Goal: Task Accomplishment & Management: Manage account settings

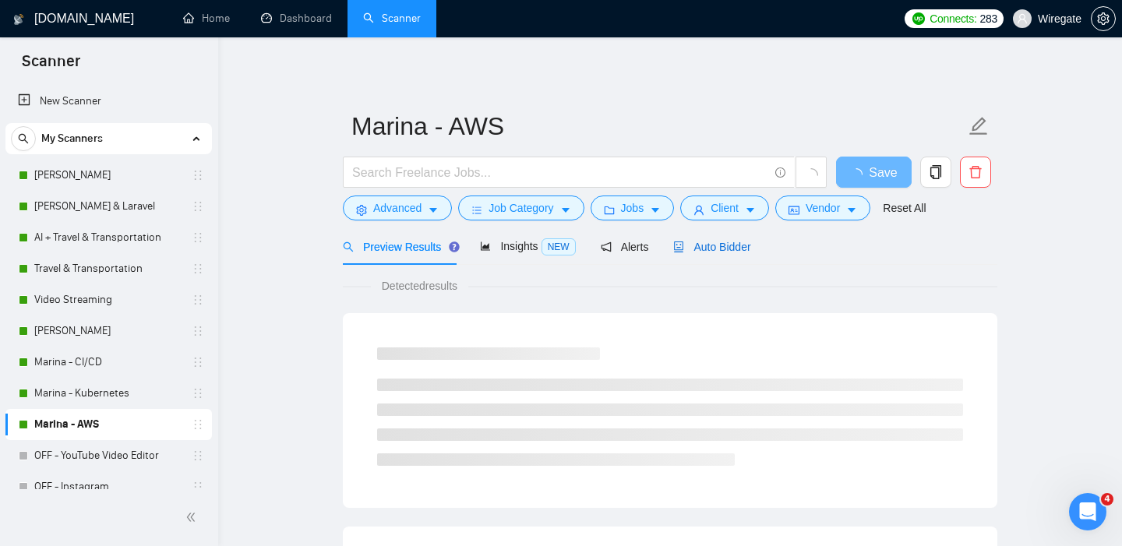
click at [722, 251] on span "Auto Bidder" at bounding box center [711, 247] width 77 height 12
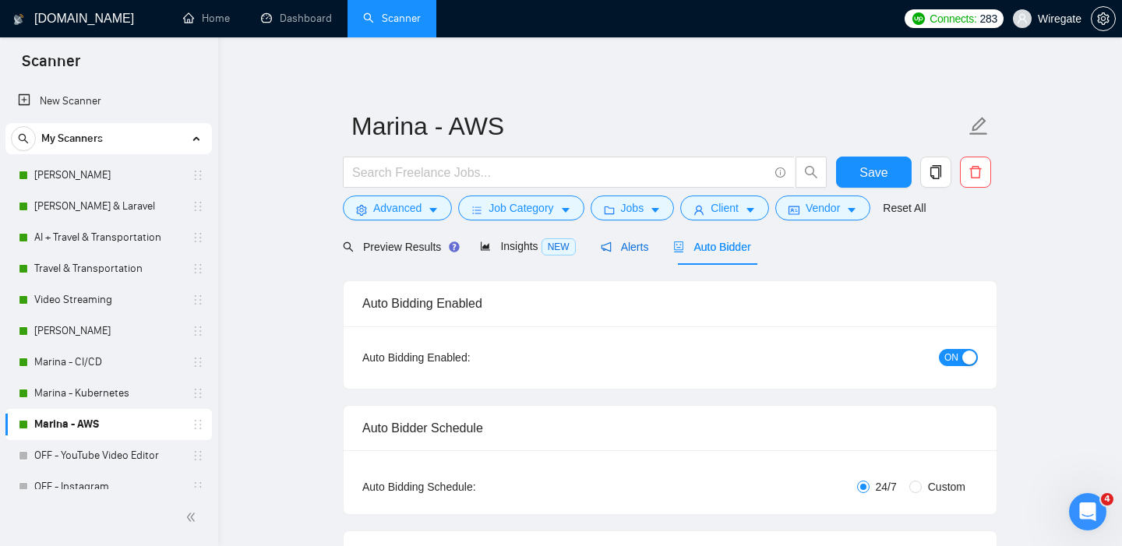
click at [618, 252] on span "Alerts" at bounding box center [625, 247] width 48 height 12
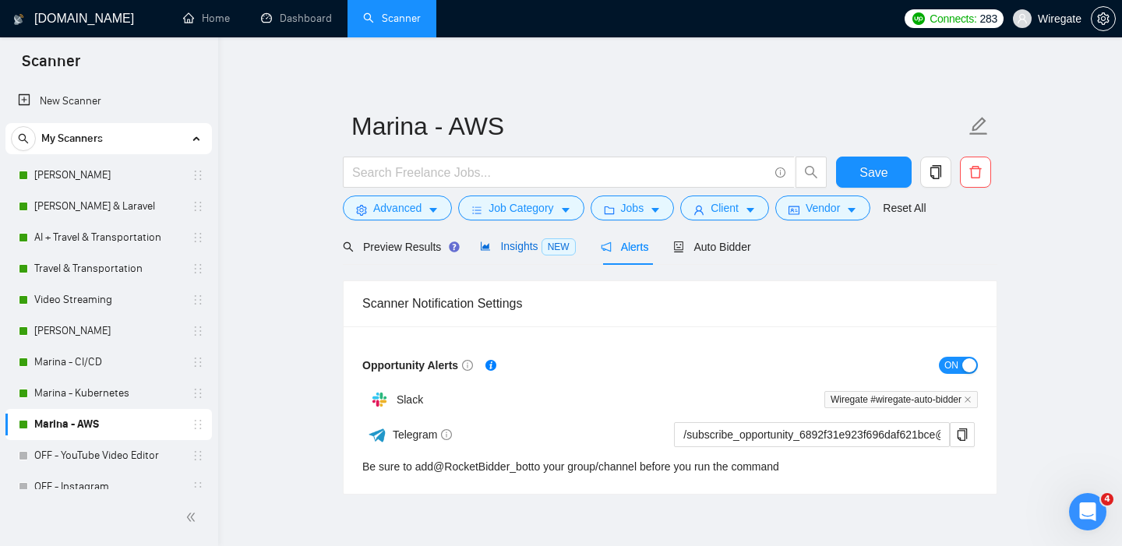
click at [514, 249] on span "Insights NEW" at bounding box center [527, 246] width 95 height 12
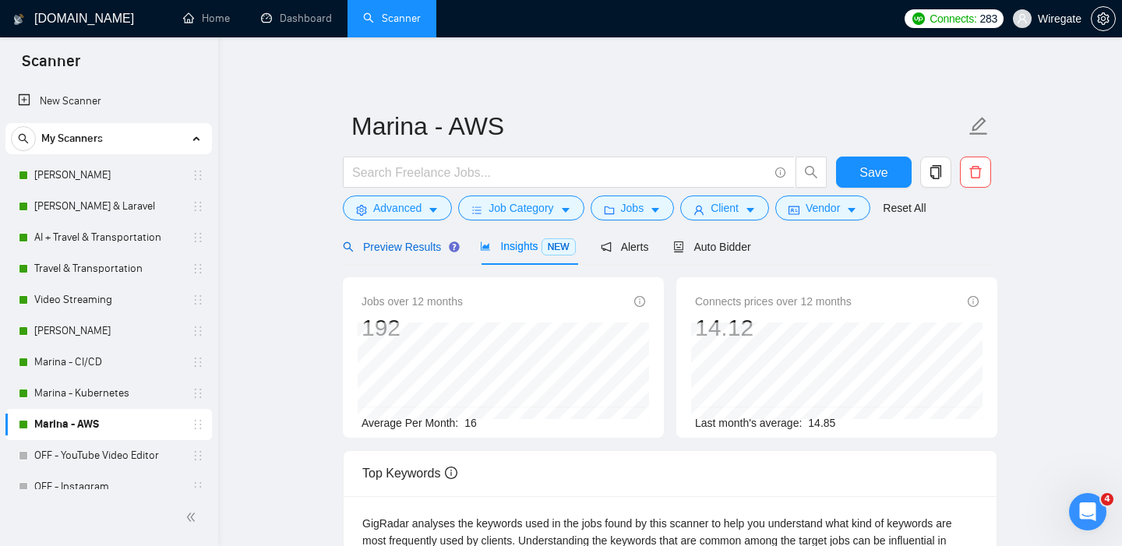
click at [389, 242] on span "Preview Results" at bounding box center [399, 247] width 112 height 12
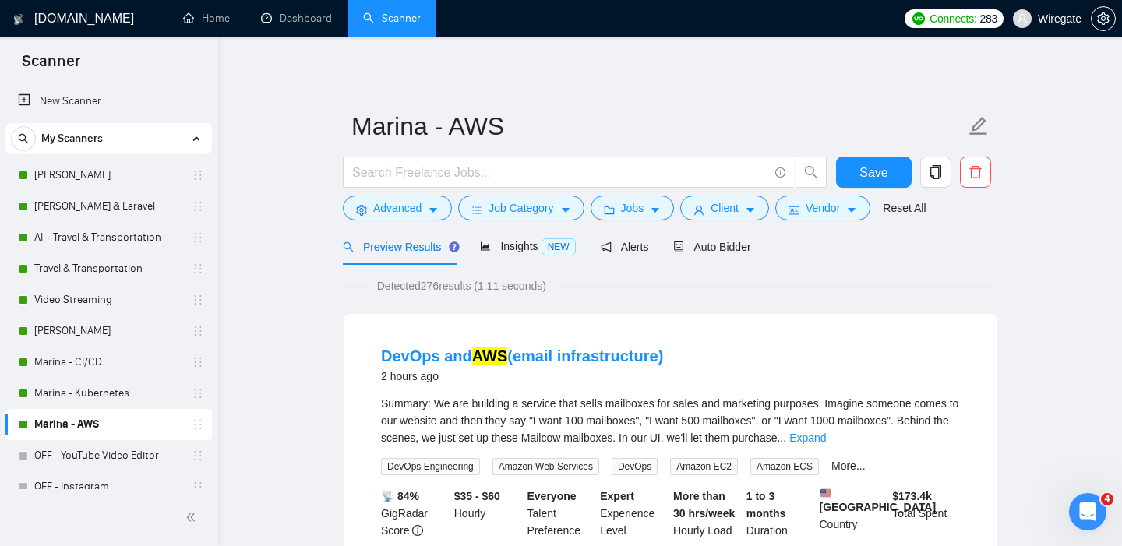
scroll to position [5, 0]
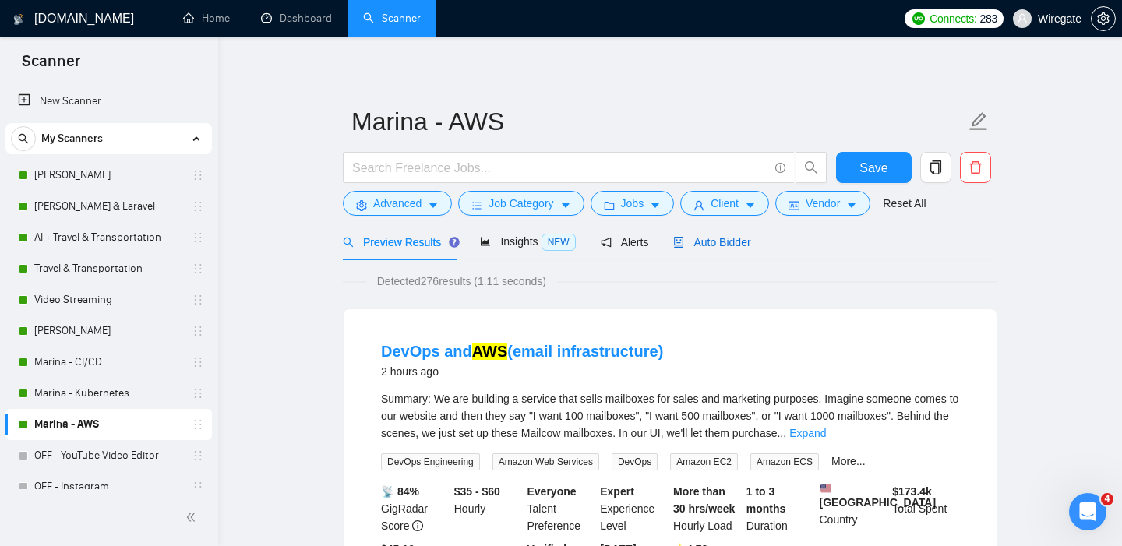
click at [725, 234] on div "Auto Bidder" at bounding box center [711, 242] width 77 height 17
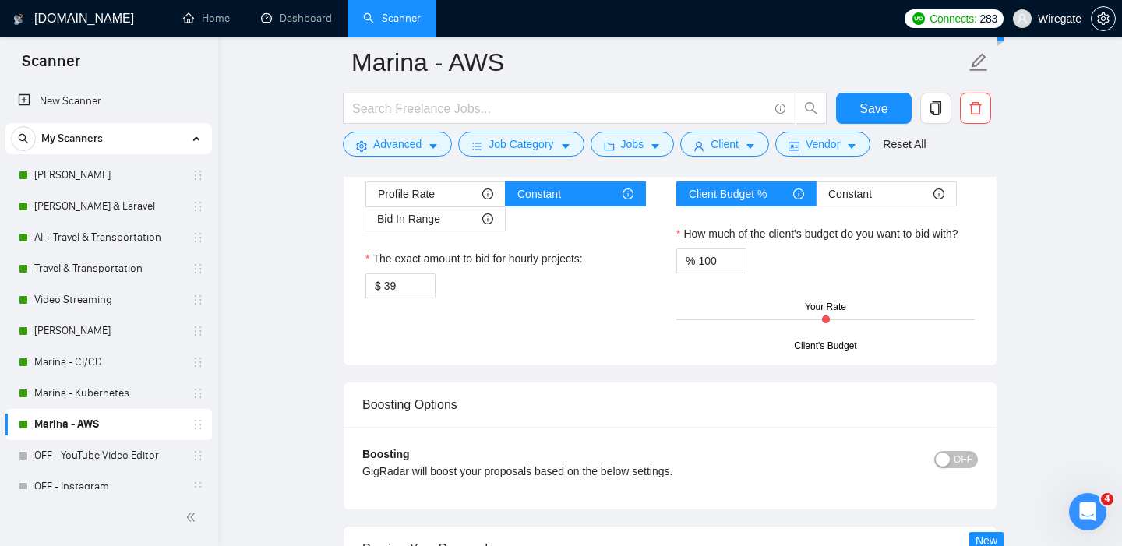
scroll to position [2650, 0]
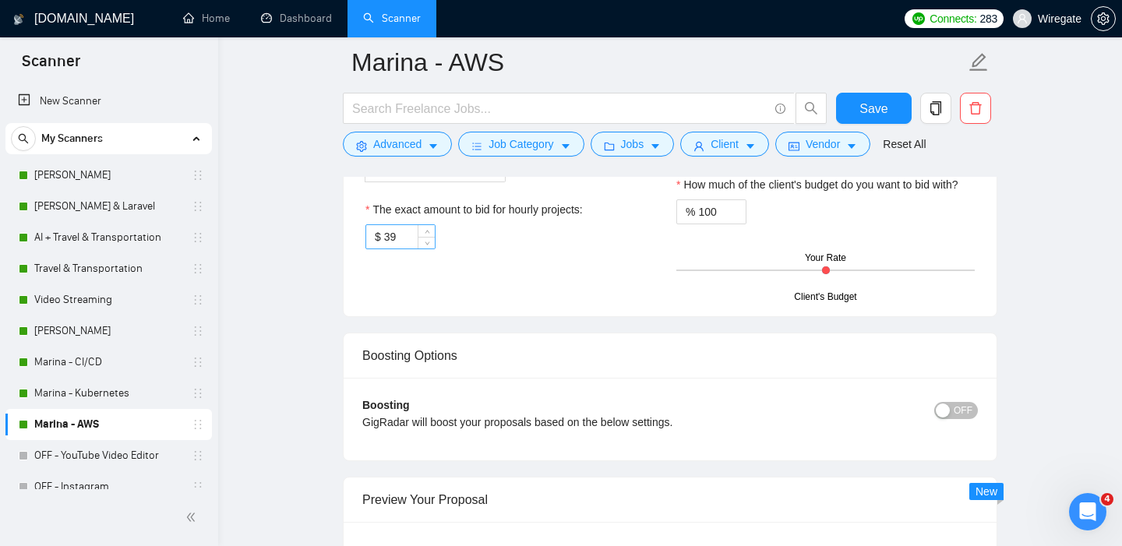
click at [405, 236] on input "39" at bounding box center [409, 236] width 51 height 23
type input "3"
type input "4"
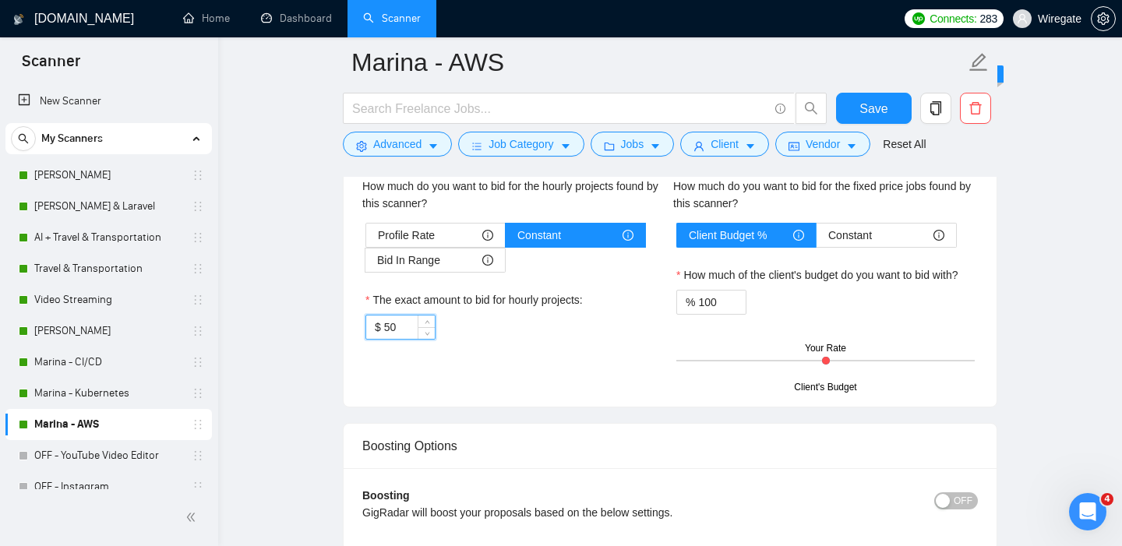
scroll to position [2561, 0]
type input "50"
click at [872, 116] on span "Save" at bounding box center [874, 108] width 28 height 19
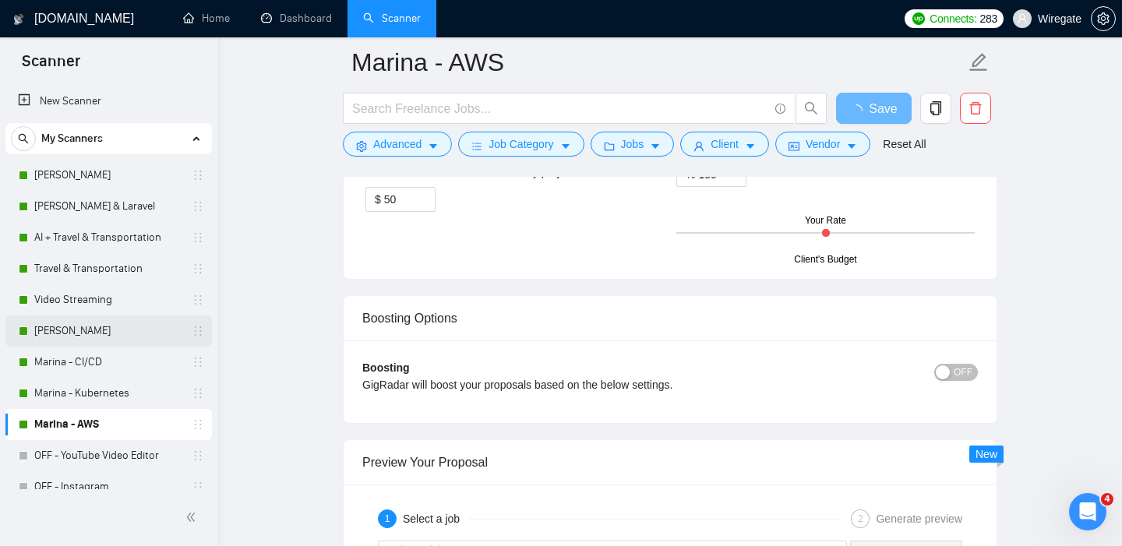
click at [90, 339] on link "[PERSON_NAME]" at bounding box center [108, 331] width 148 height 31
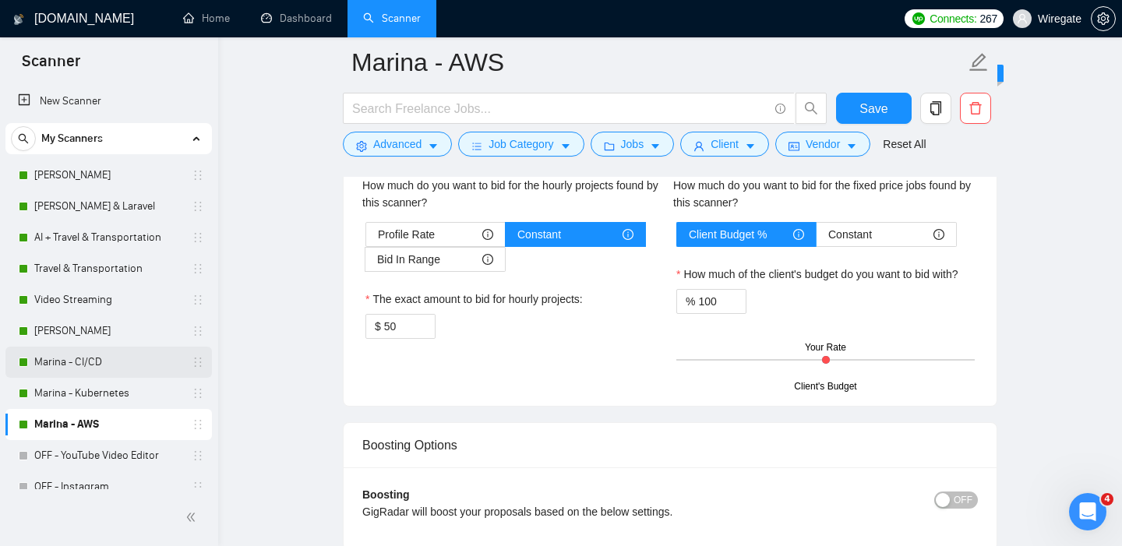
click at [64, 359] on link "Marina - CI/CD" at bounding box center [108, 362] width 148 height 31
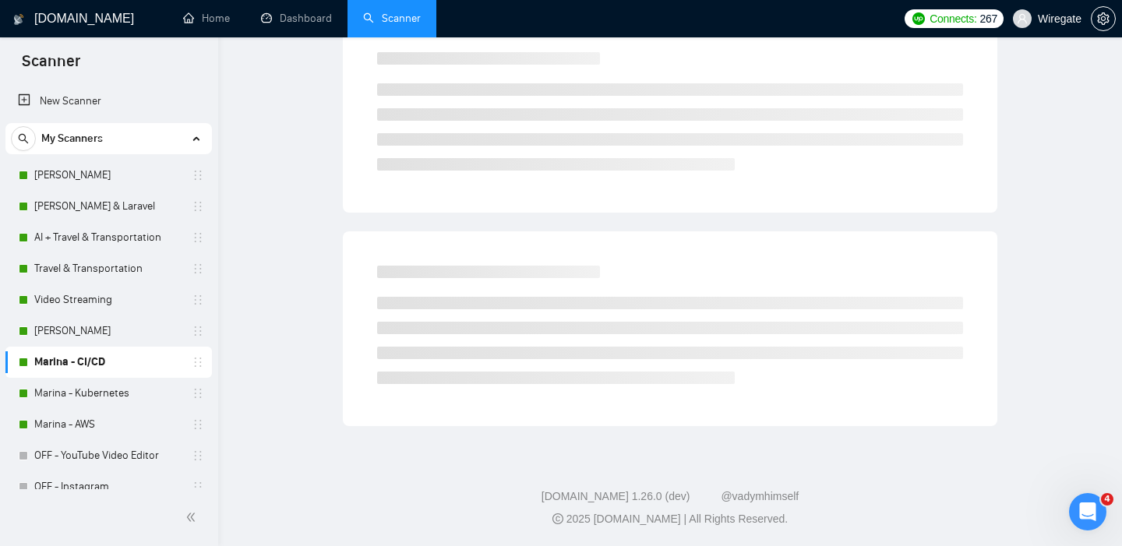
scroll to position [23, 0]
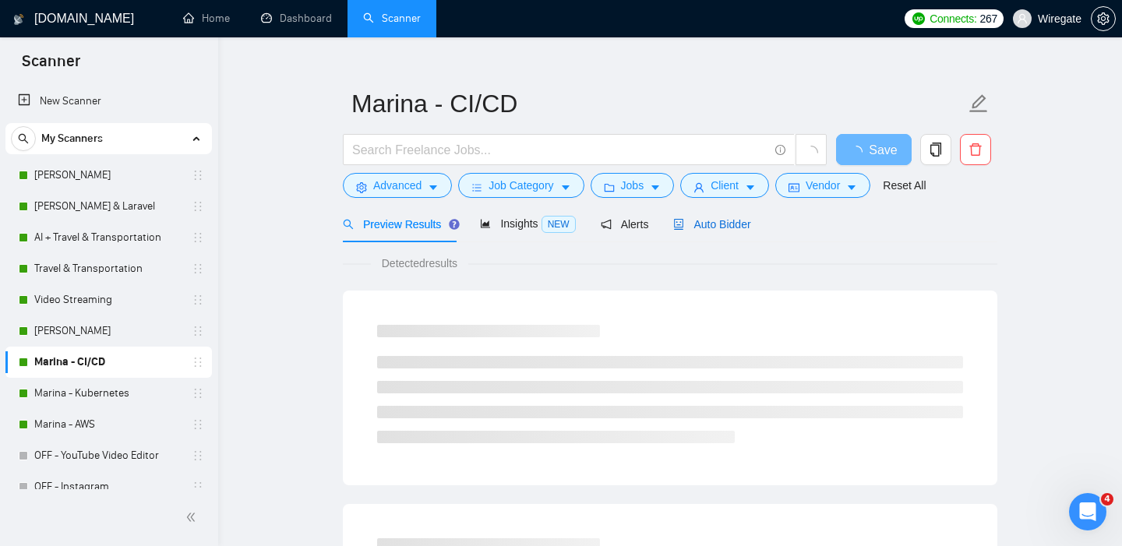
click at [731, 224] on span "Auto Bidder" at bounding box center [711, 224] width 77 height 12
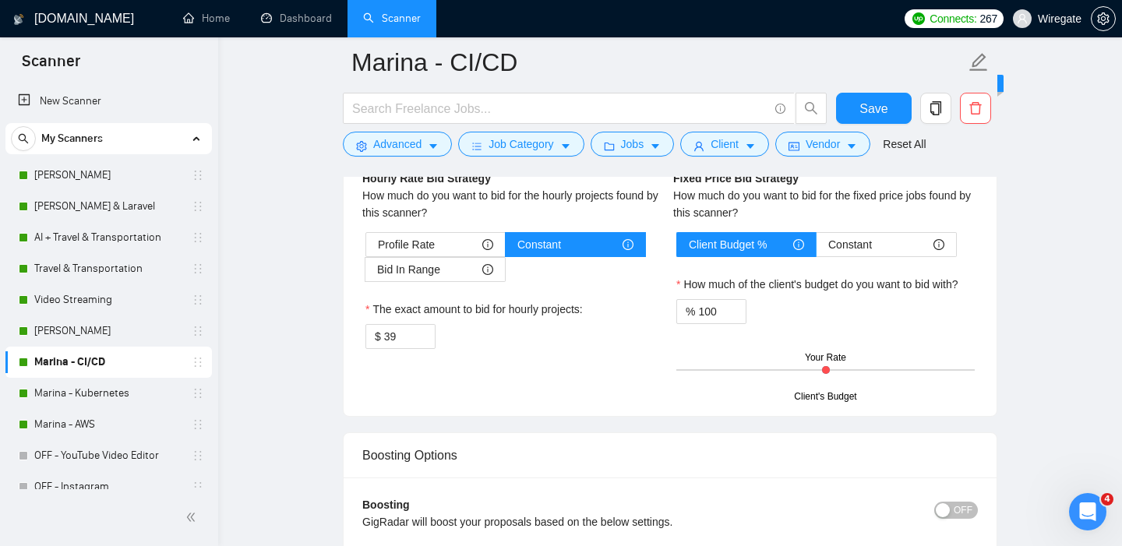
scroll to position [2544, 0]
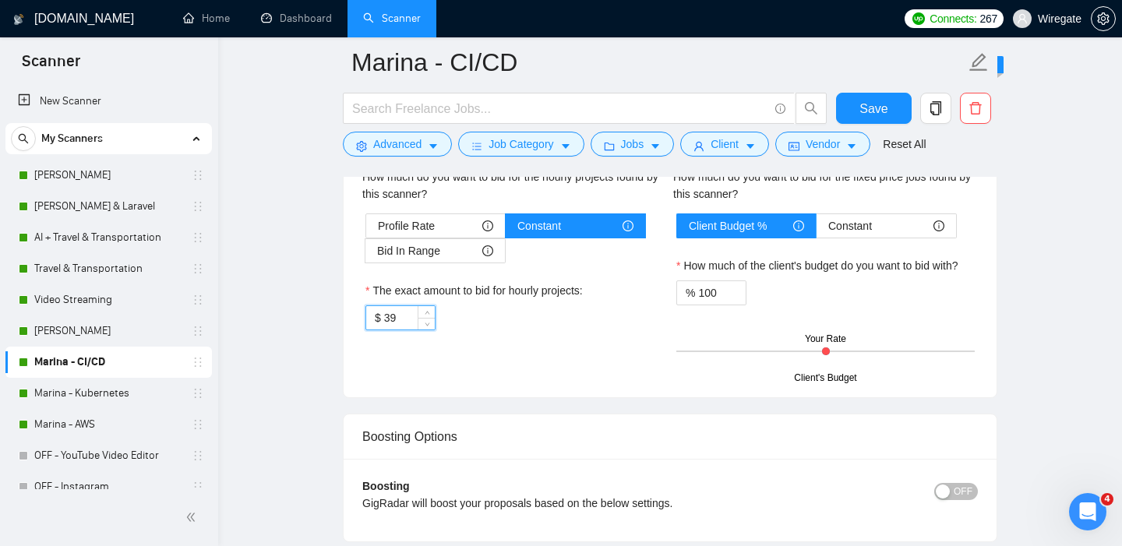
click at [409, 322] on input "39" at bounding box center [409, 317] width 51 height 23
type input "3"
type input "50"
click at [876, 121] on button "Save" at bounding box center [874, 108] width 76 height 31
click at [78, 327] on link "[PERSON_NAME]" at bounding box center [108, 331] width 148 height 31
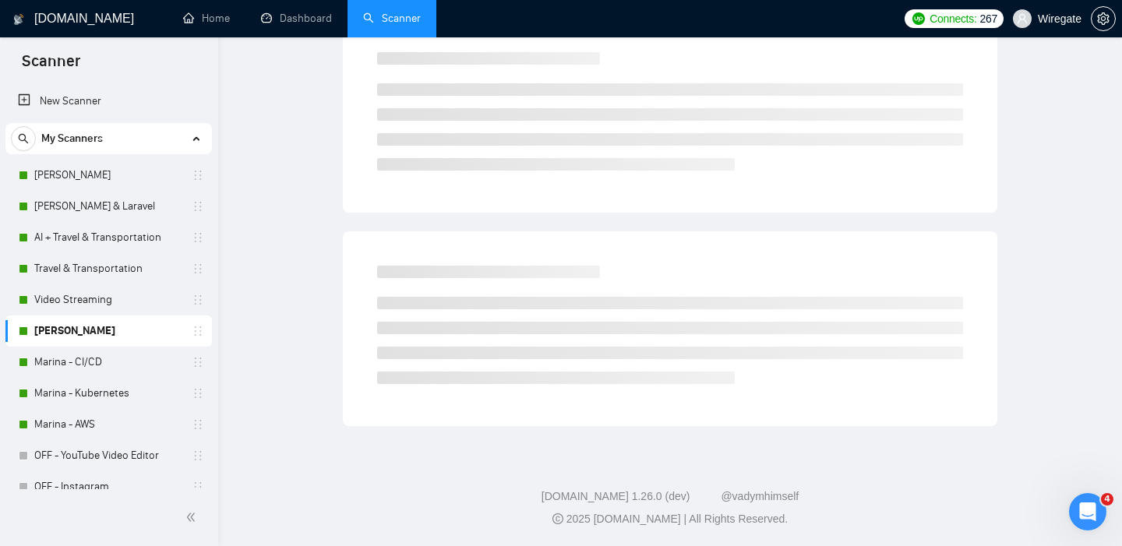
scroll to position [23, 0]
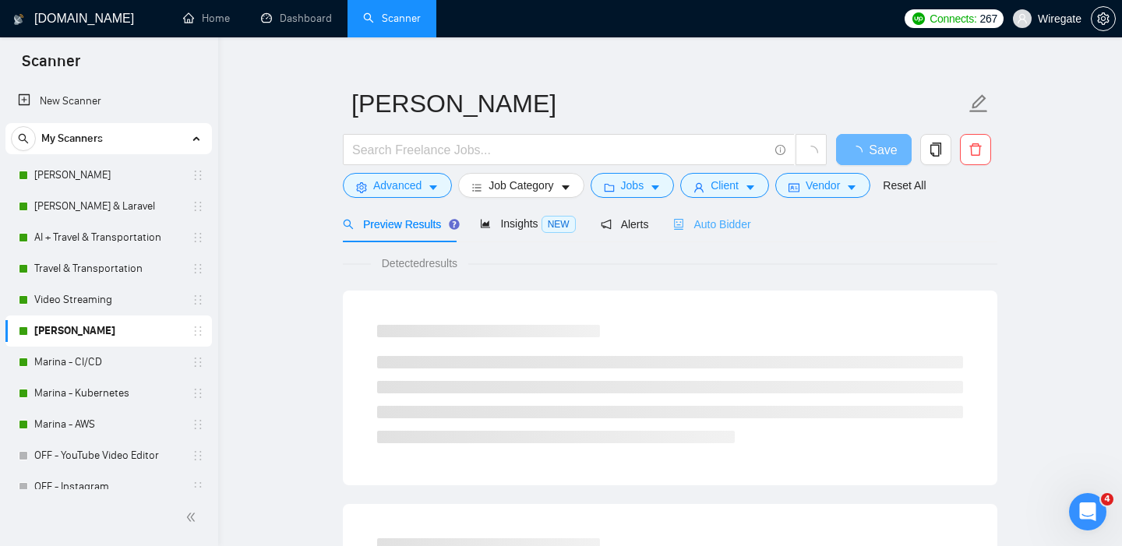
click at [721, 235] on div "Auto Bidder" at bounding box center [711, 224] width 77 height 37
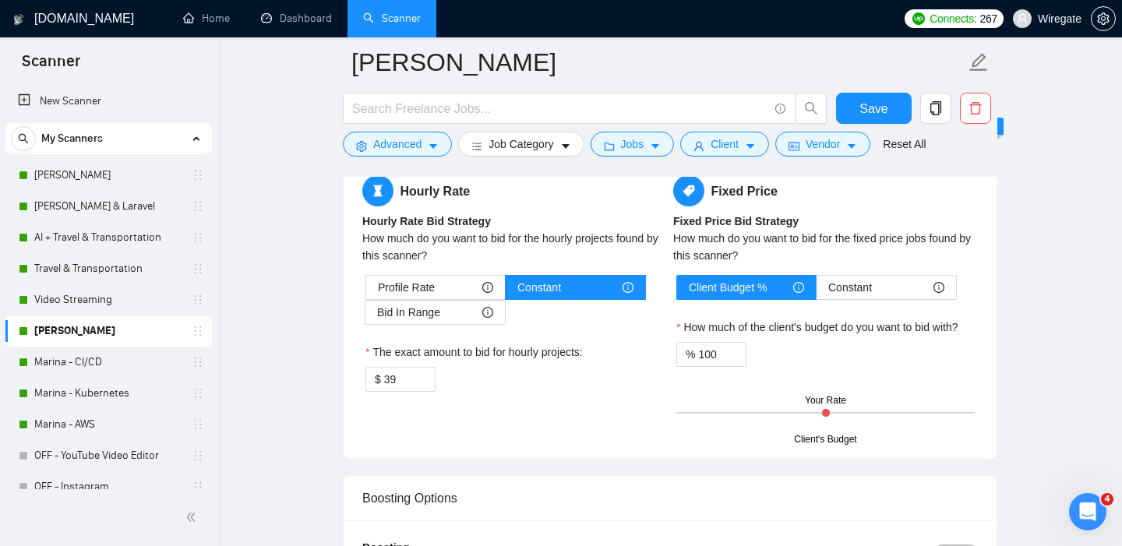
scroll to position [2563, 0]
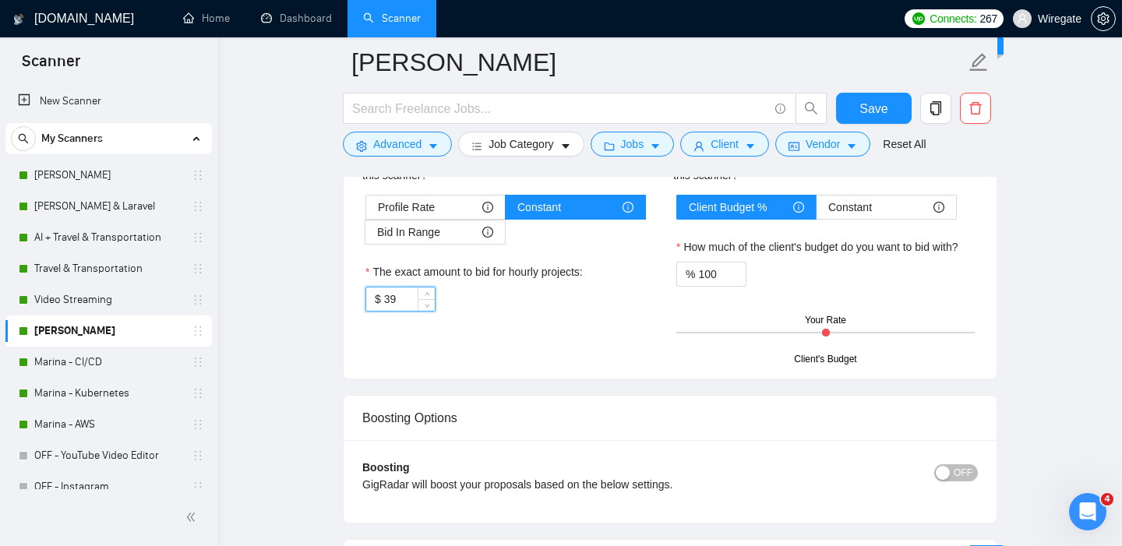
click at [403, 295] on input "39" at bounding box center [409, 299] width 51 height 23
type input "3"
type input "50"
click at [893, 122] on button "Save" at bounding box center [874, 108] width 76 height 31
click at [95, 387] on link "Marina - Kubernetes" at bounding box center [108, 393] width 148 height 31
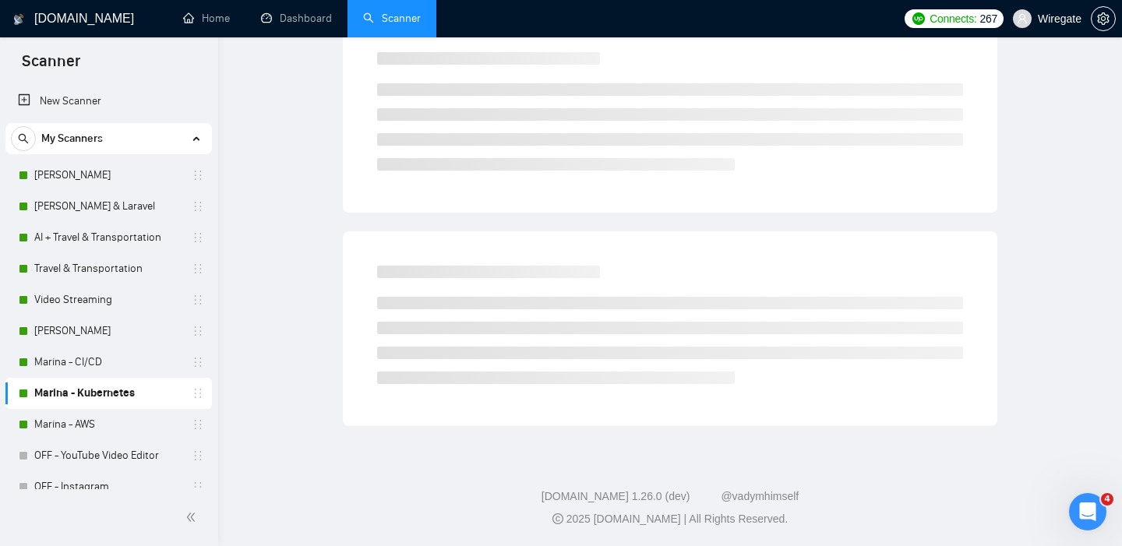
scroll to position [23, 0]
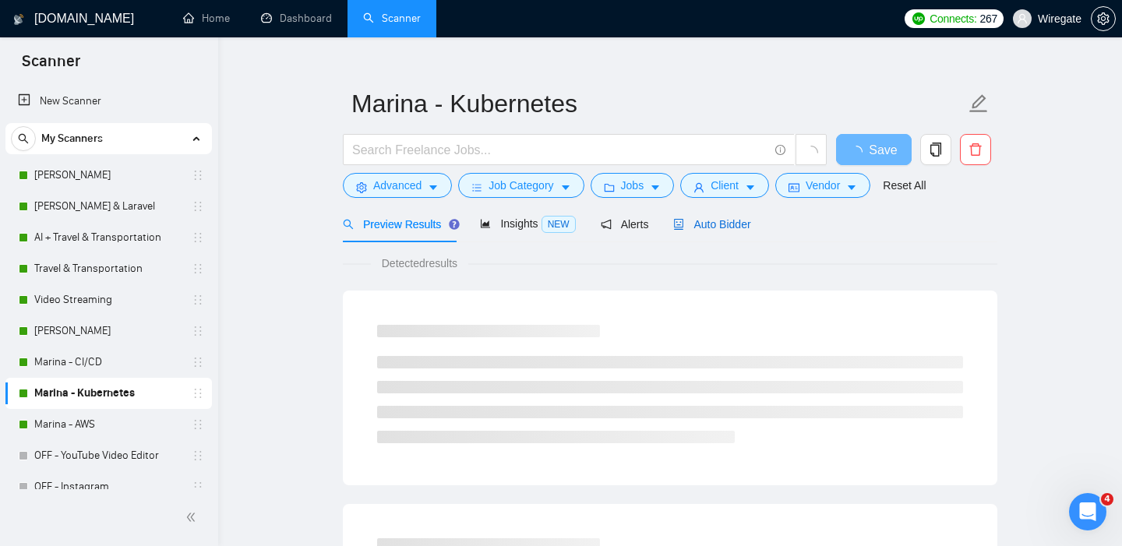
click at [721, 223] on span "Auto Bidder" at bounding box center [711, 224] width 77 height 12
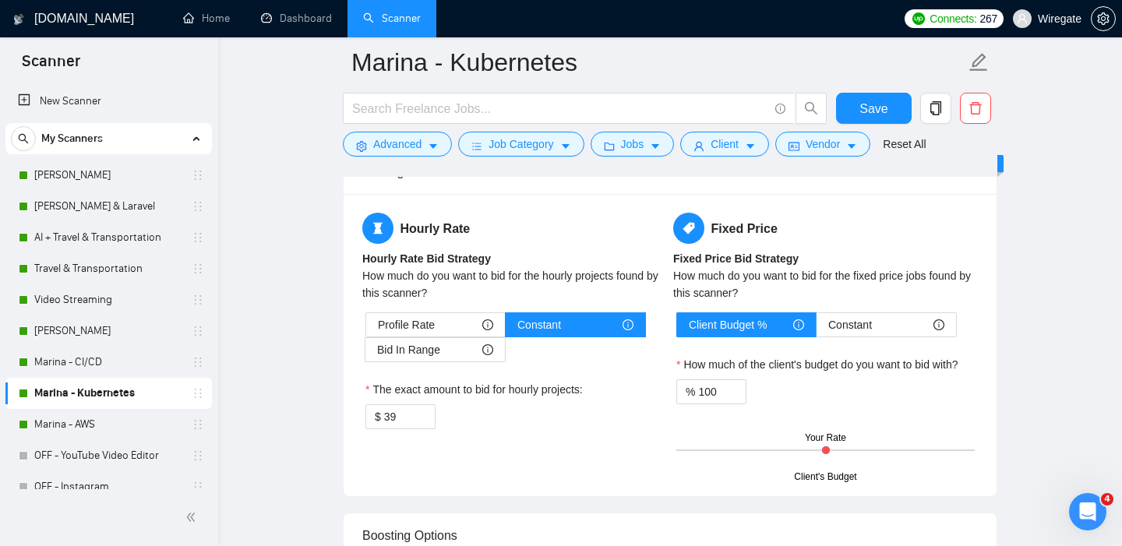
scroll to position [2478, 0]
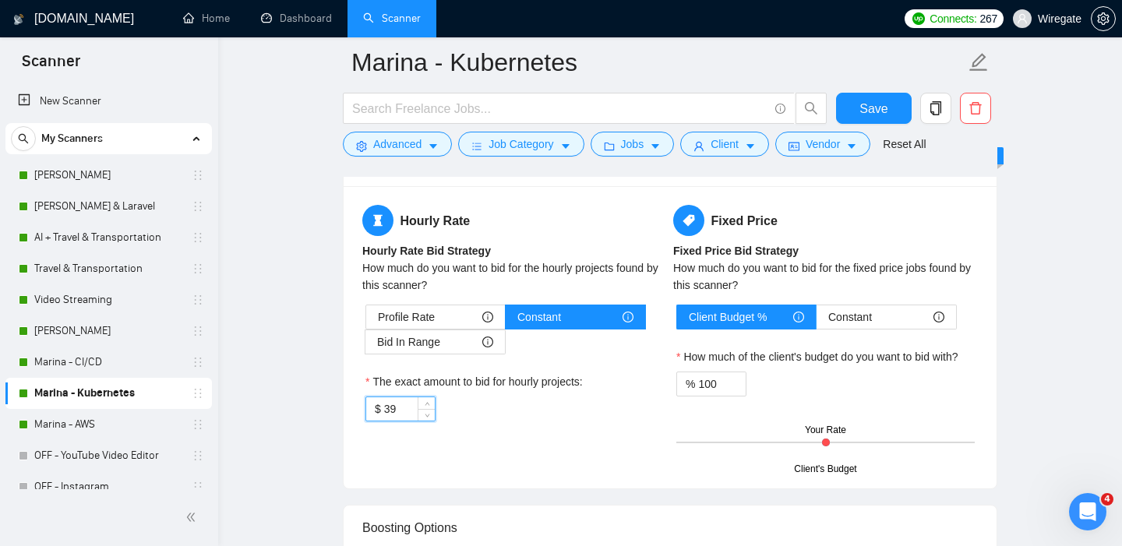
click at [401, 408] on input "39" at bounding box center [409, 408] width 51 height 23
type input "3"
type input "50"
click at [885, 115] on span "Save" at bounding box center [874, 108] width 28 height 19
